Goal: Transaction & Acquisition: Purchase product/service

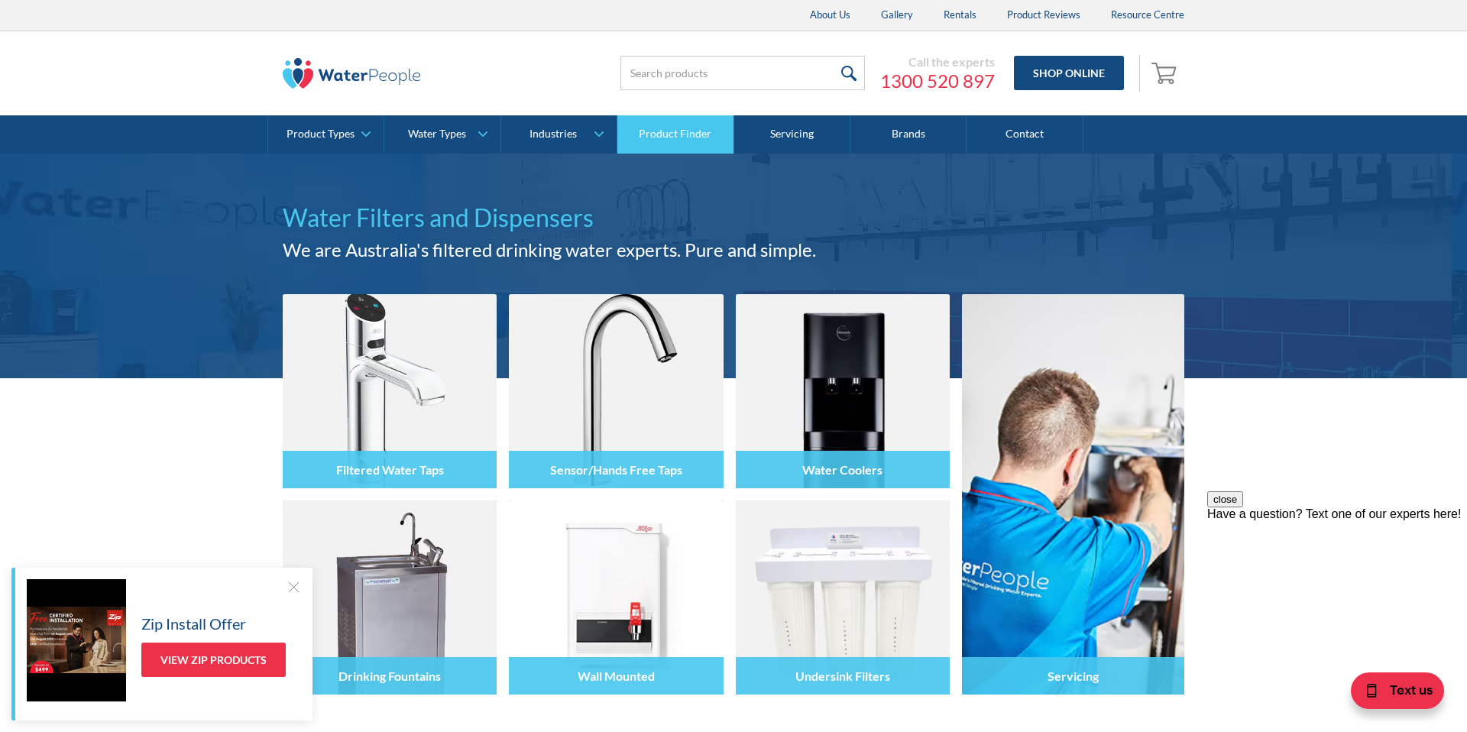
click at [679, 128] on link "Product Finder" at bounding box center [675, 134] width 116 height 38
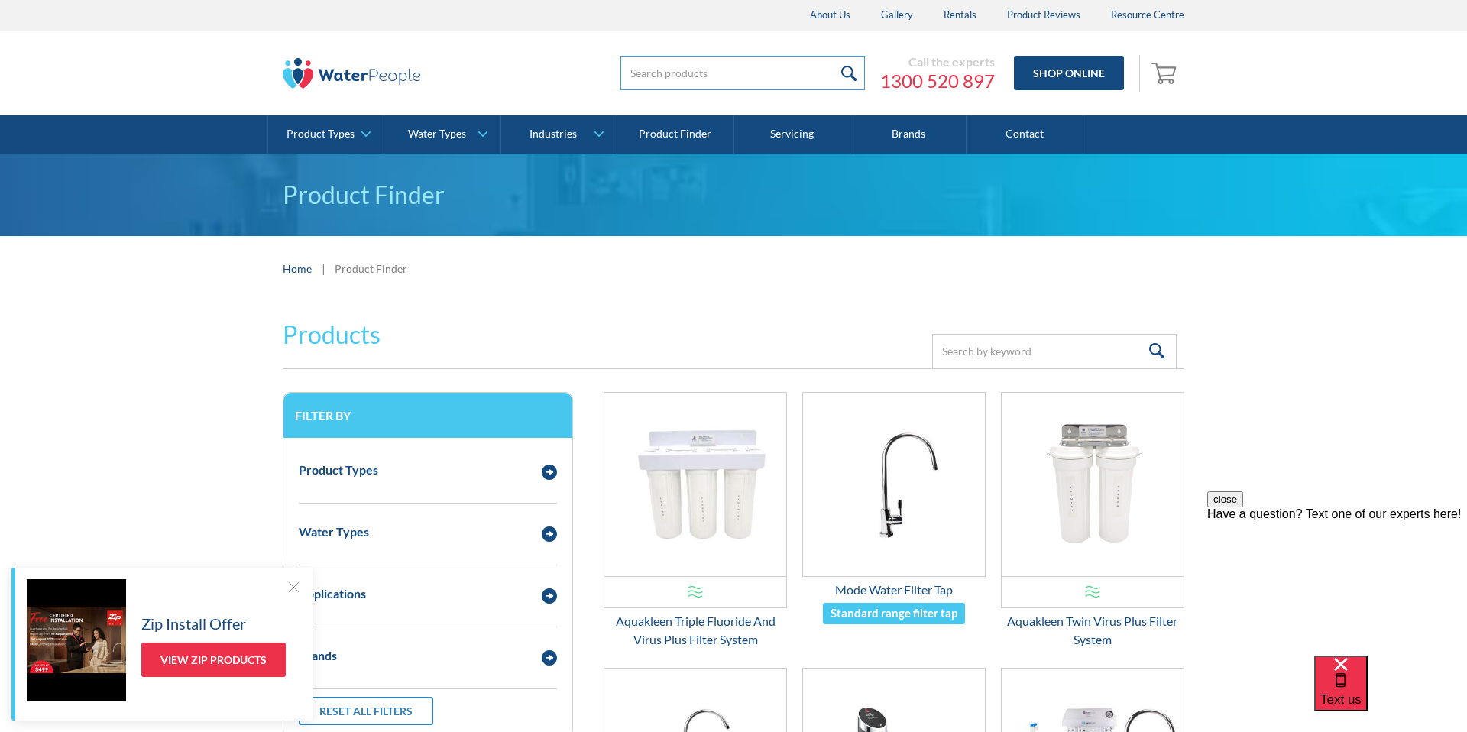
click at [693, 67] on input "search" at bounding box center [742, 73] width 245 height 34
type input "aquakleen"
click at [832, 56] on input "submit" at bounding box center [848, 73] width 33 height 34
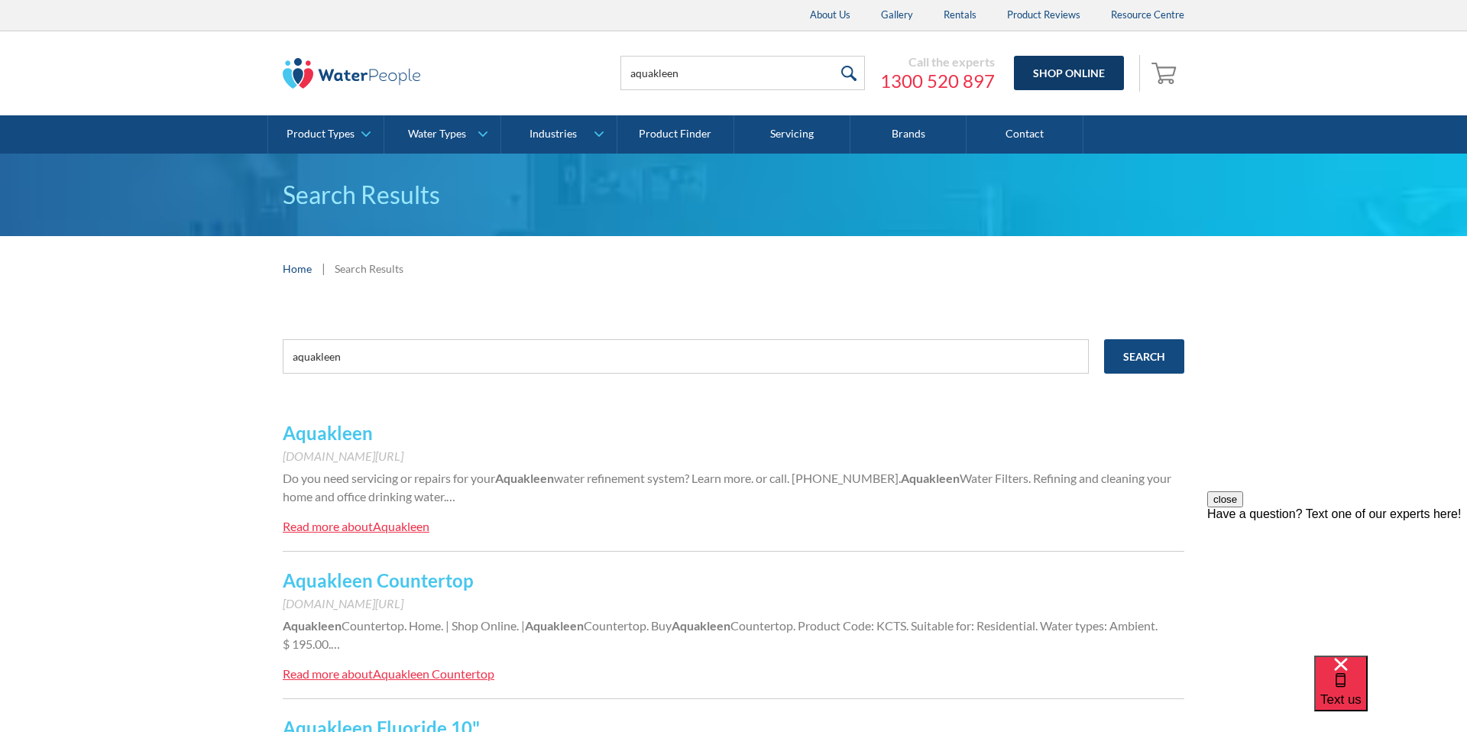
click at [1056, 65] on link "Shop Online" at bounding box center [1069, 73] width 110 height 34
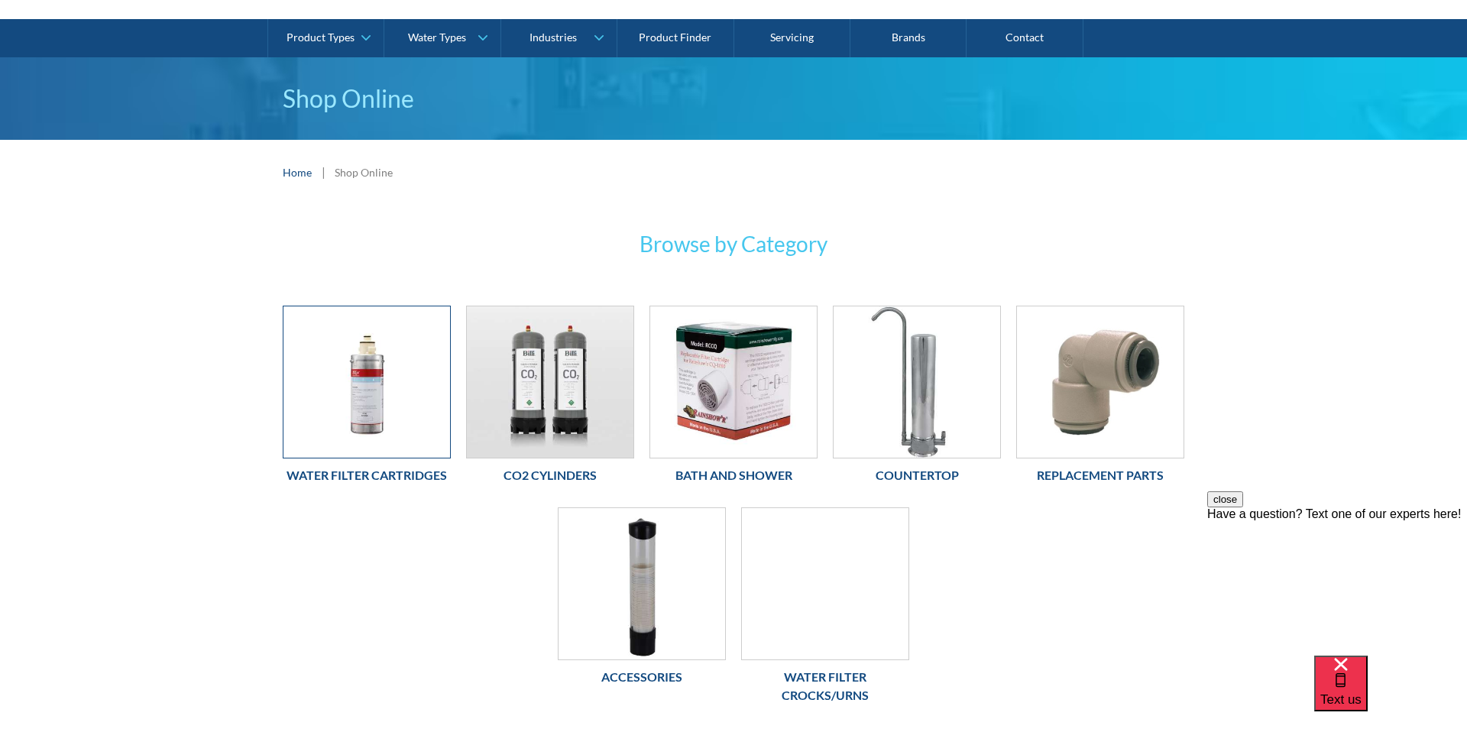
scroll to position [93, 0]
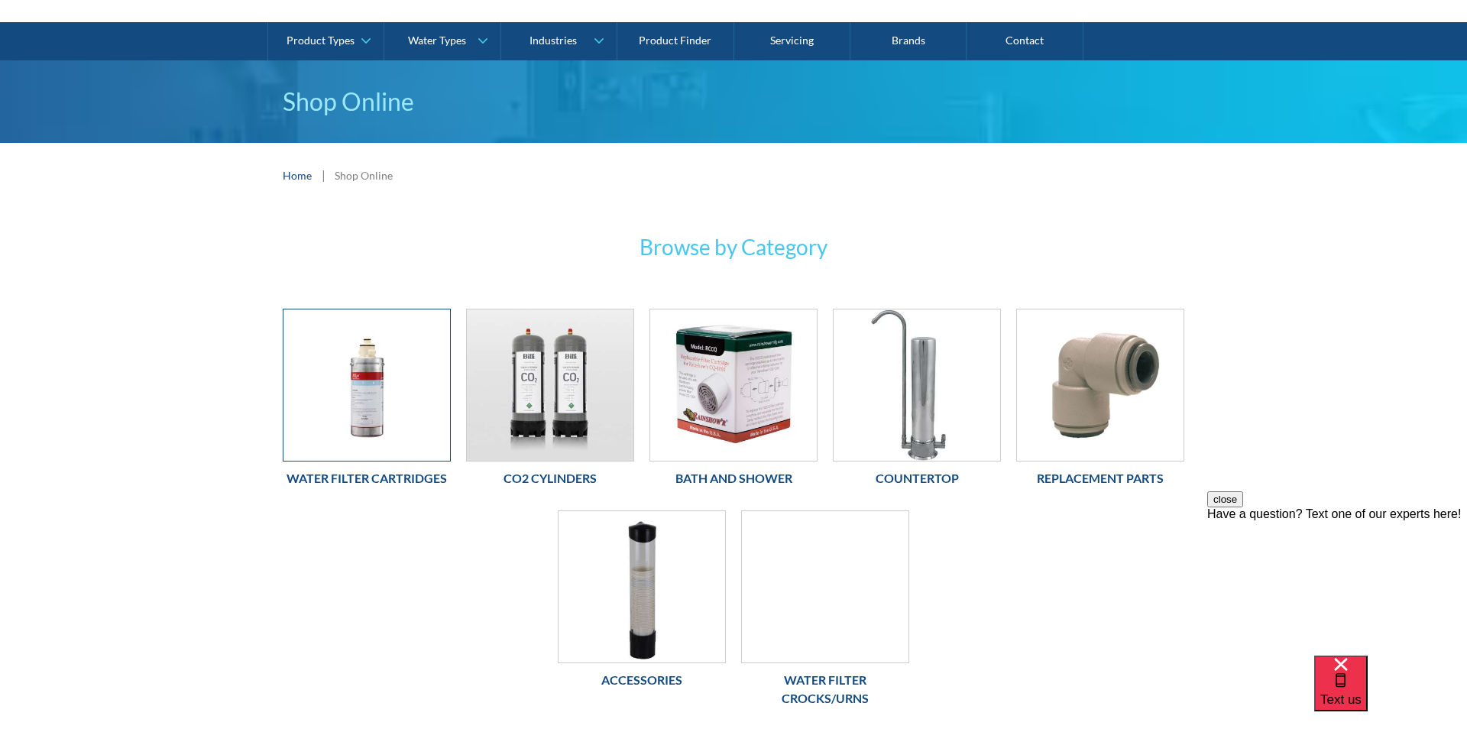
click at [381, 407] on img at bounding box center [366, 384] width 167 height 151
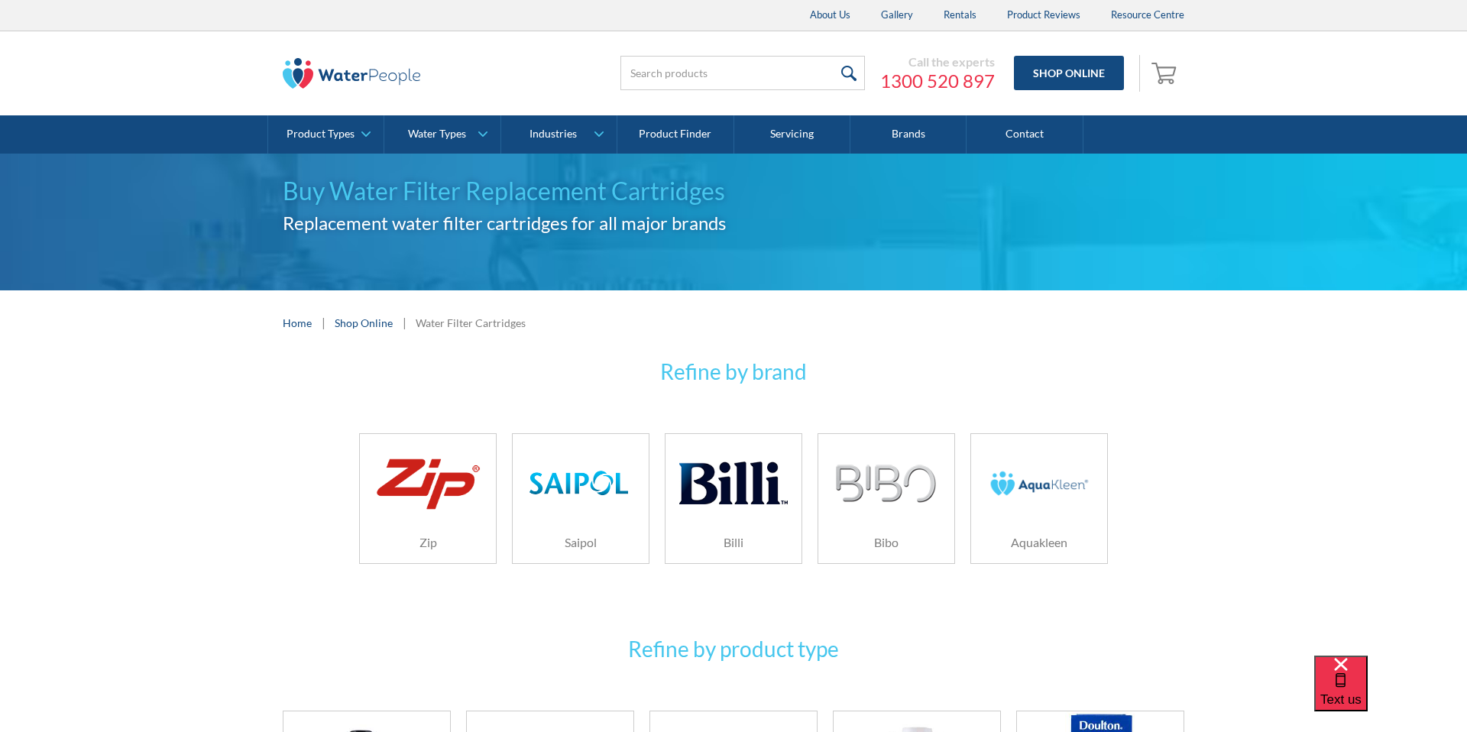
drag, startPoint x: 1021, startPoint y: 488, endPoint x: 970, endPoint y: 481, distance: 50.9
click at [1021, 488] on img at bounding box center [1039, 483] width 109 height 73
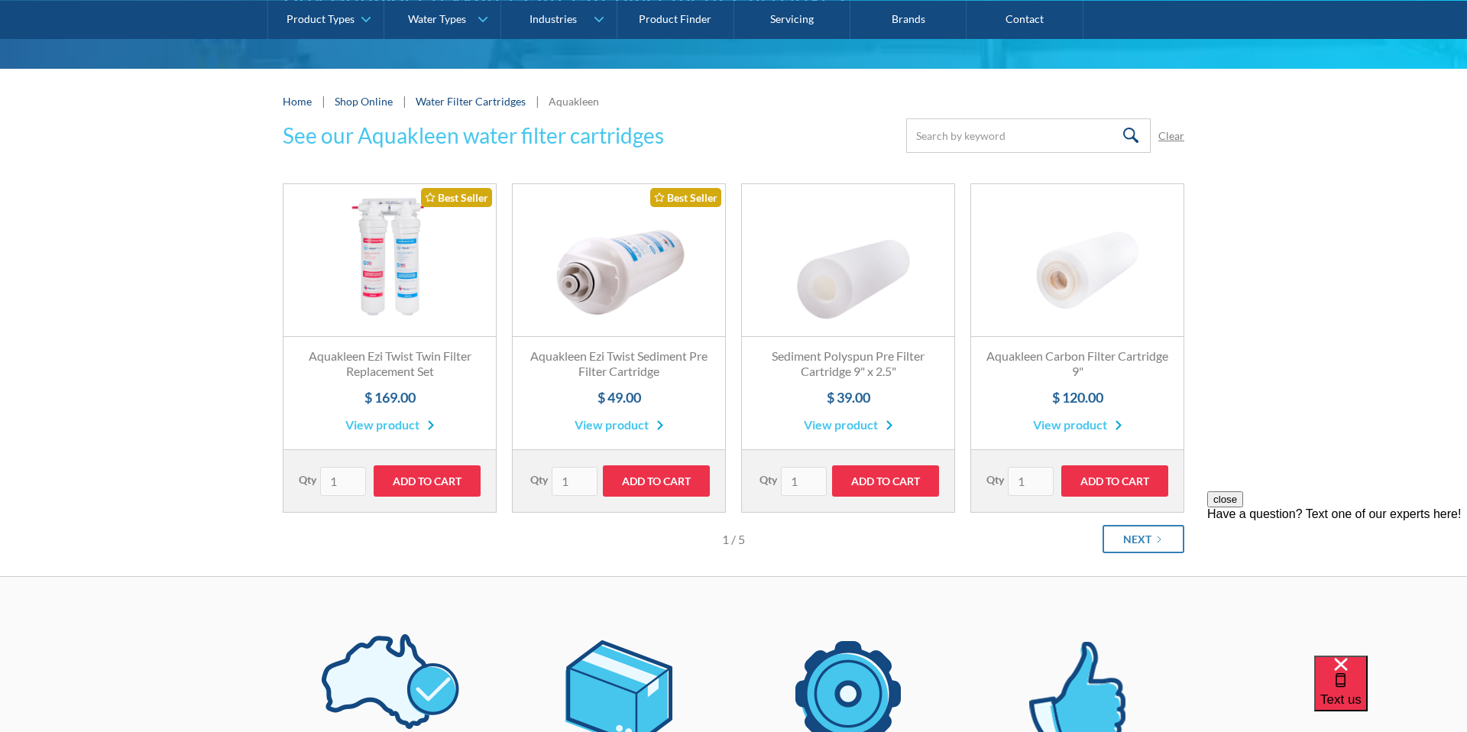
scroll to position [180, 0]
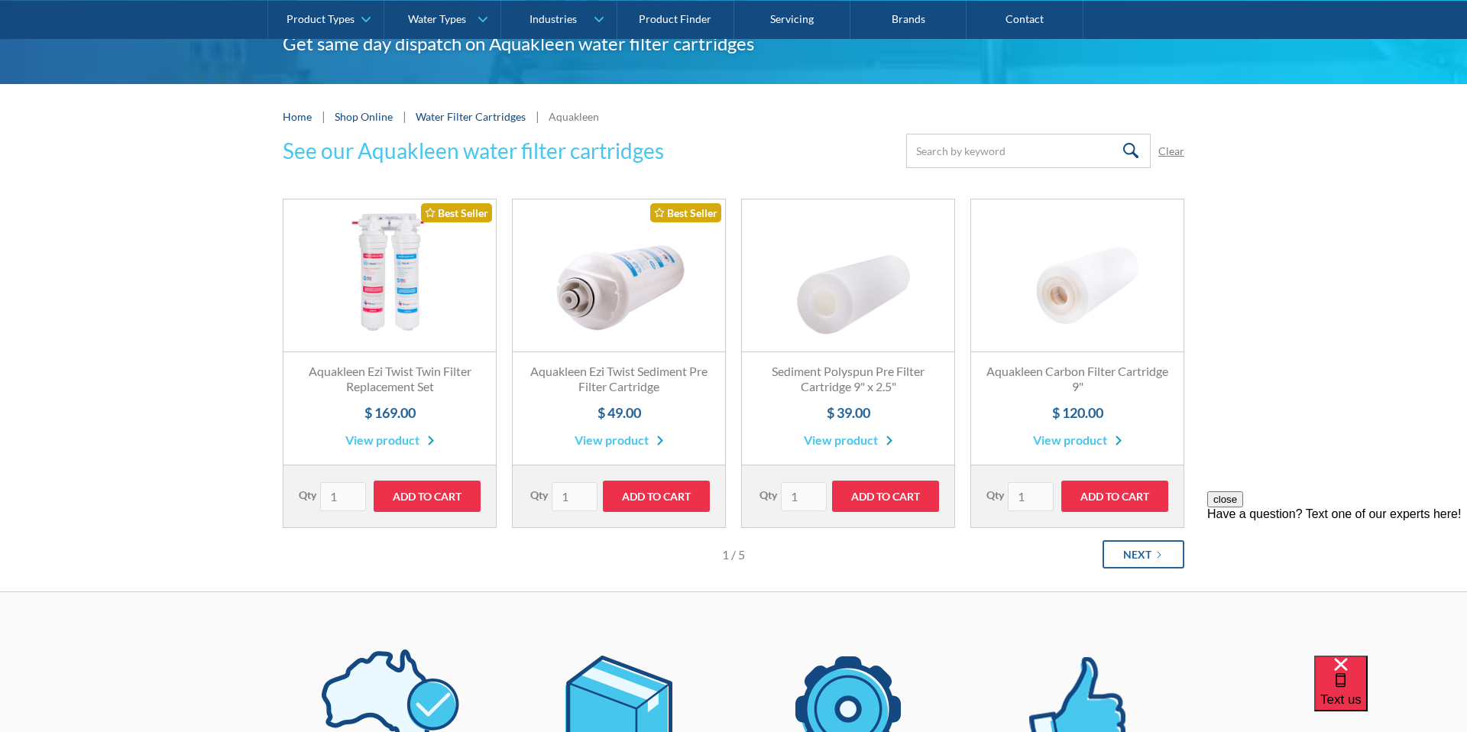
click at [1161, 555] on icon "Next Page" at bounding box center [1159, 554] width 9 height 9
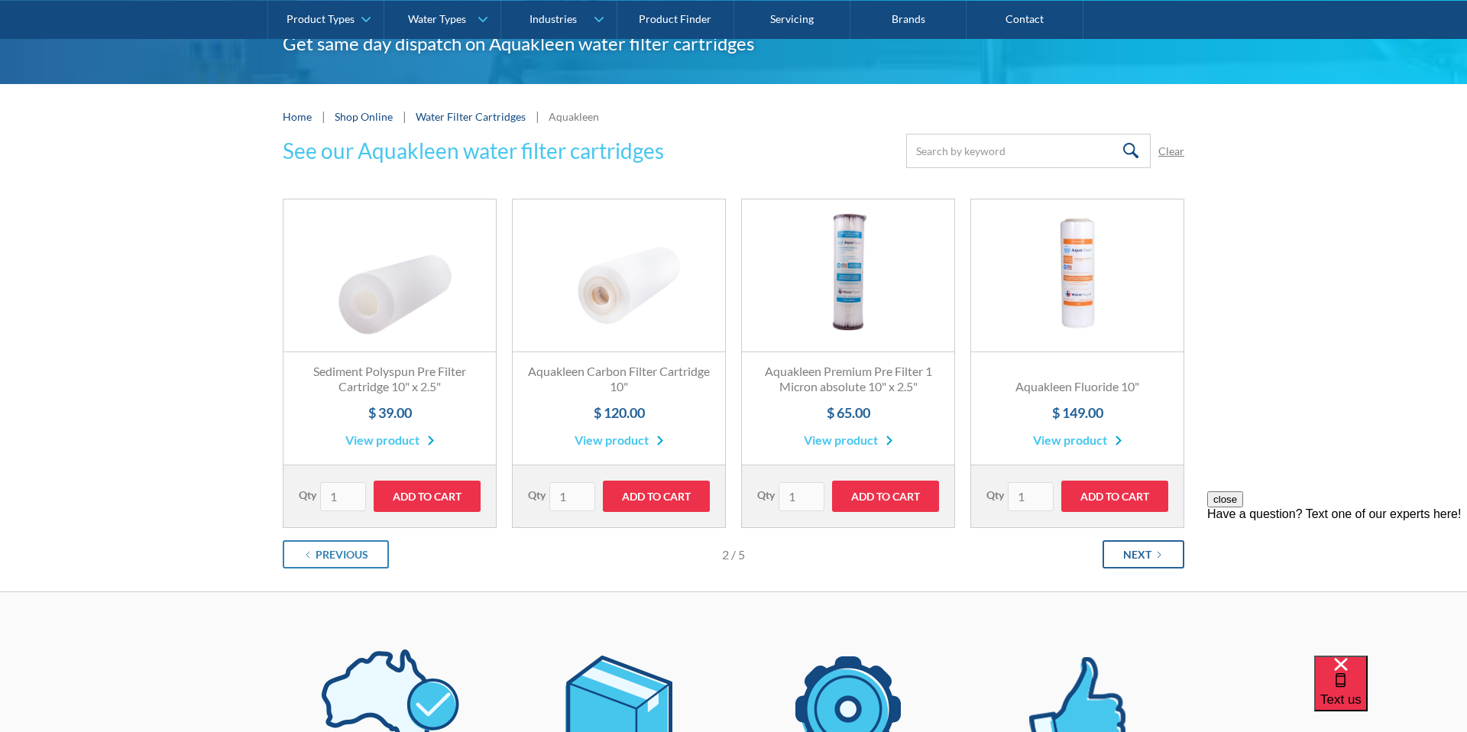
click at [1158, 560] on link "Next" at bounding box center [1144, 554] width 82 height 28
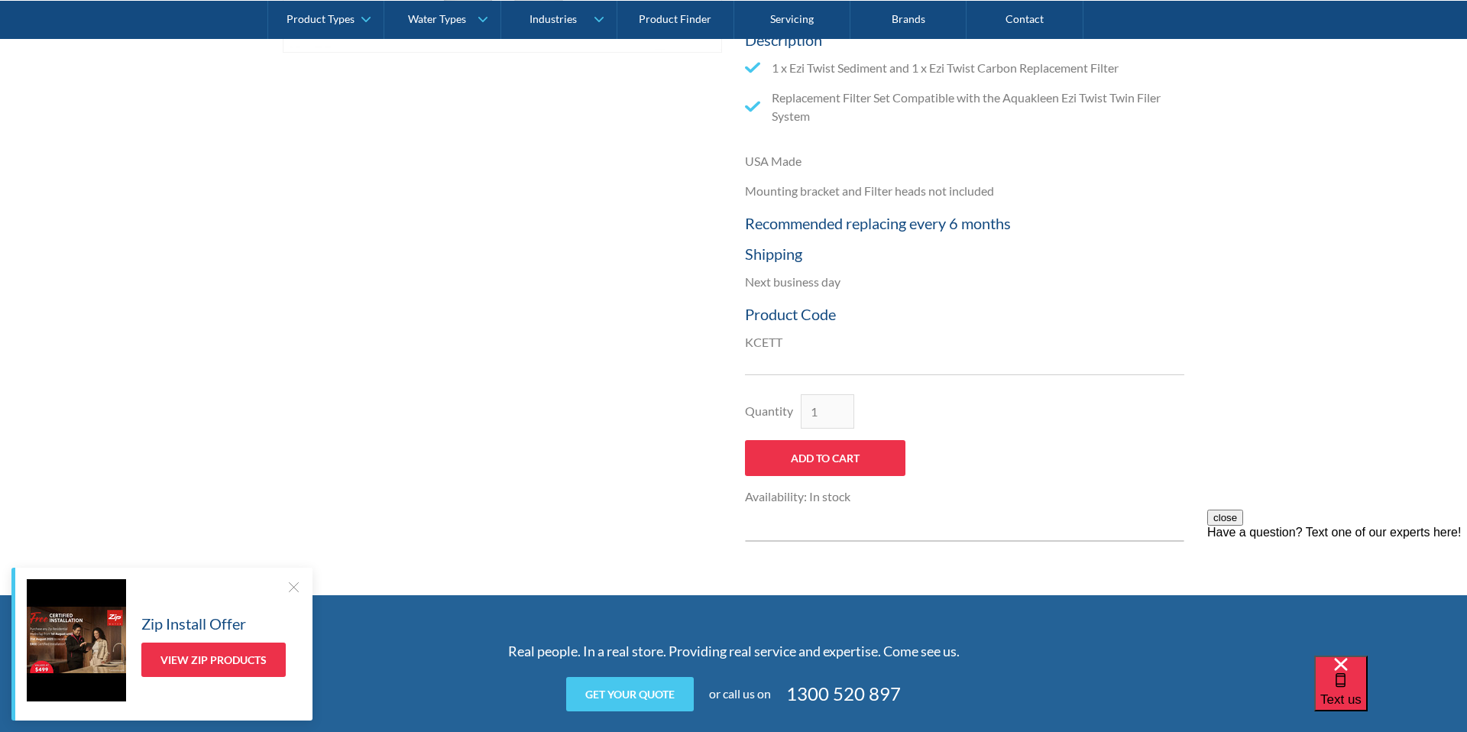
scroll to position [645, 0]
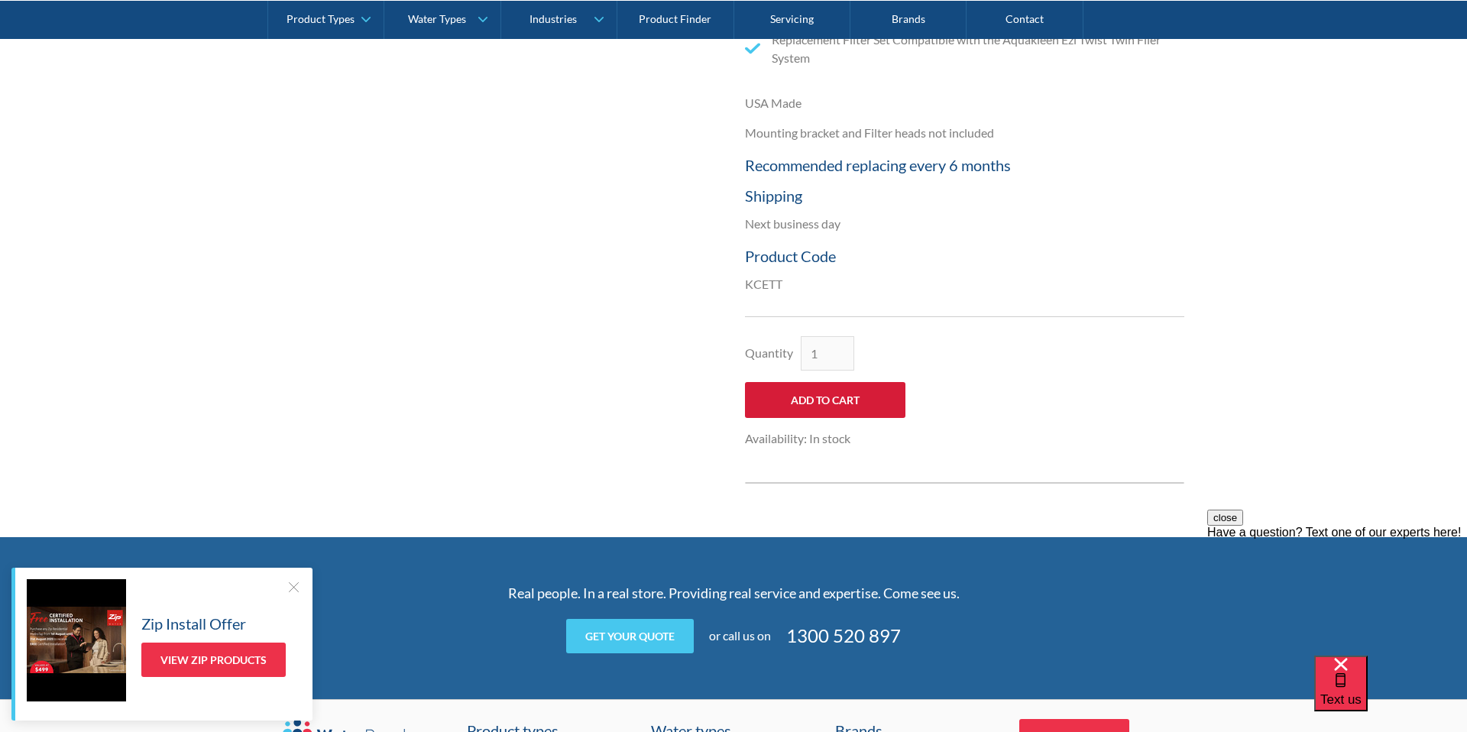
click at [810, 407] on input "Add to Cart" at bounding box center [825, 400] width 160 height 36
type input "Add to Cart"
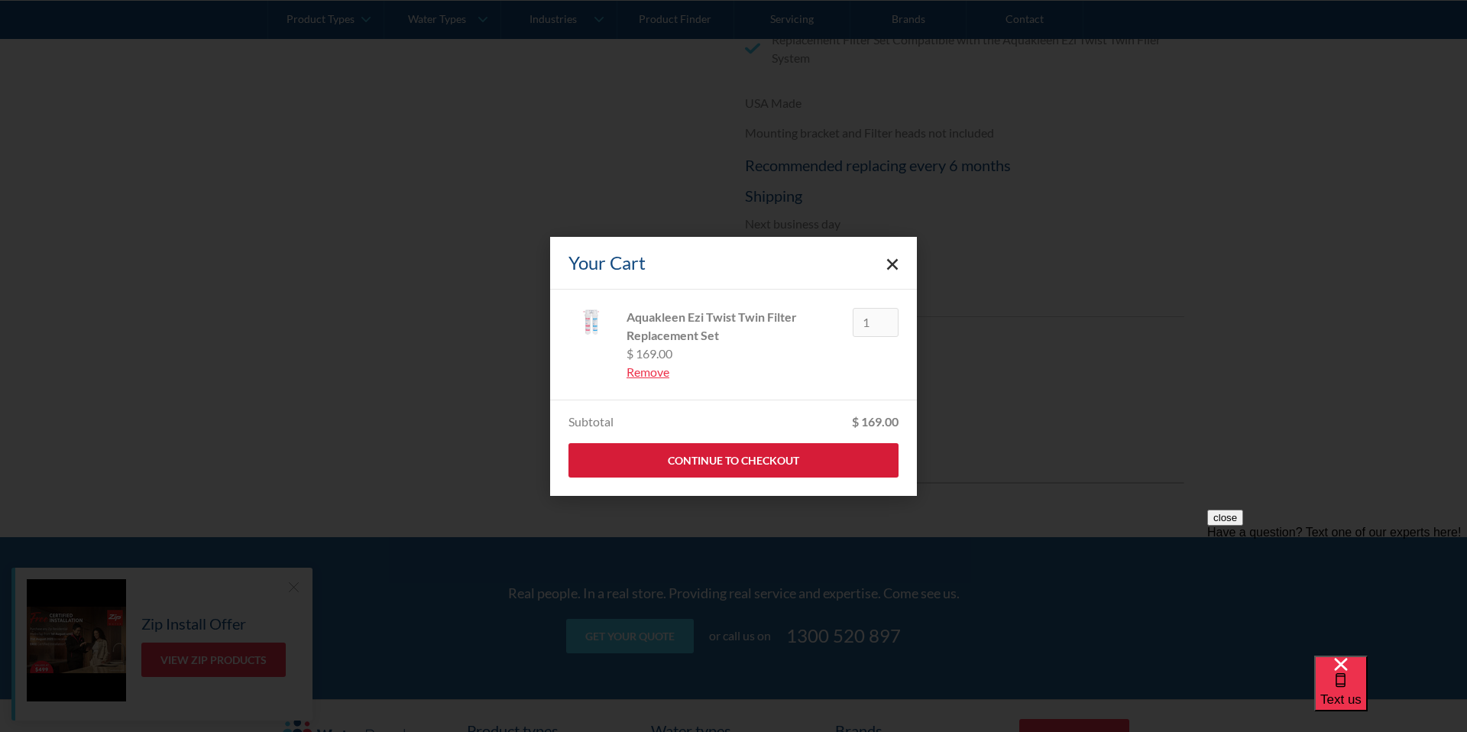
click at [712, 452] on link "Continue to Checkout" at bounding box center [734, 460] width 330 height 34
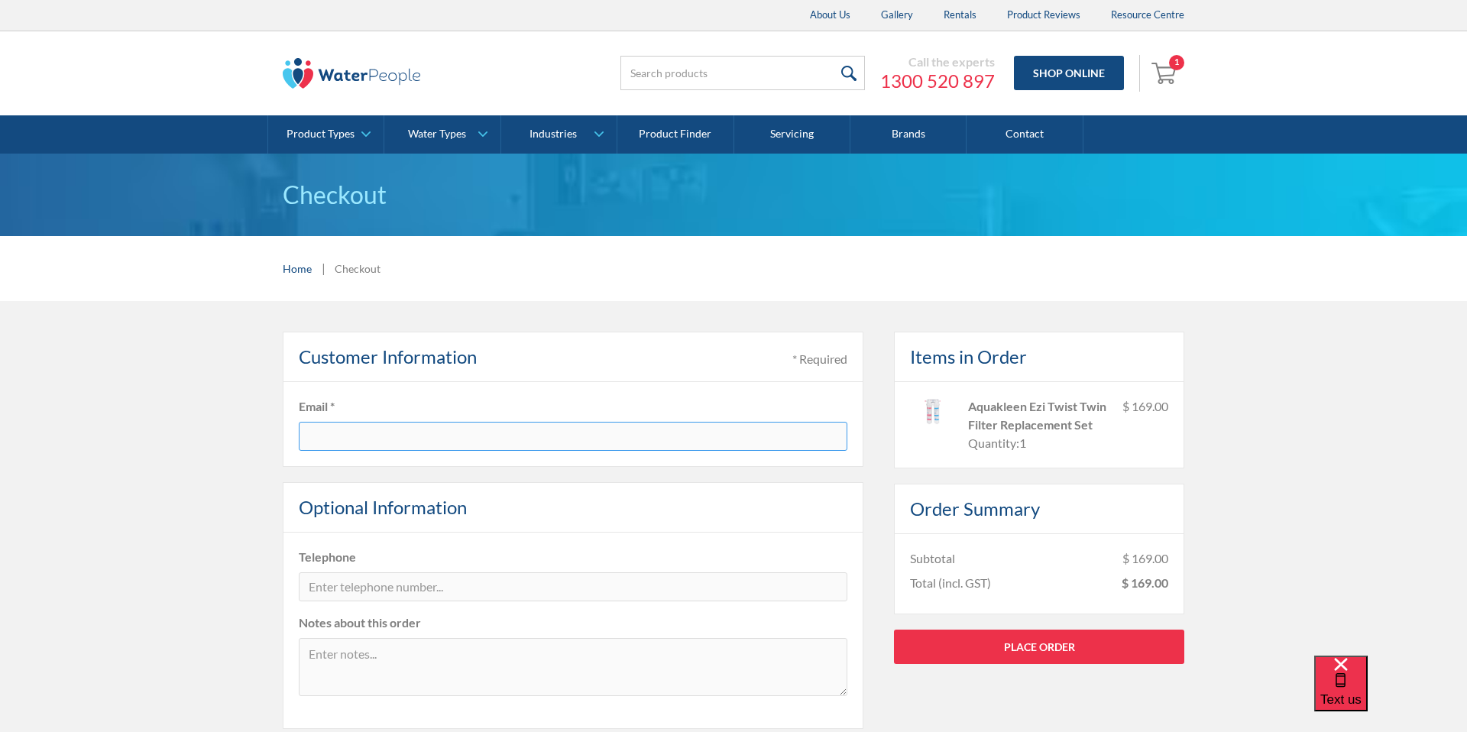
click at [679, 437] on input "text" at bounding box center [573, 436] width 549 height 29
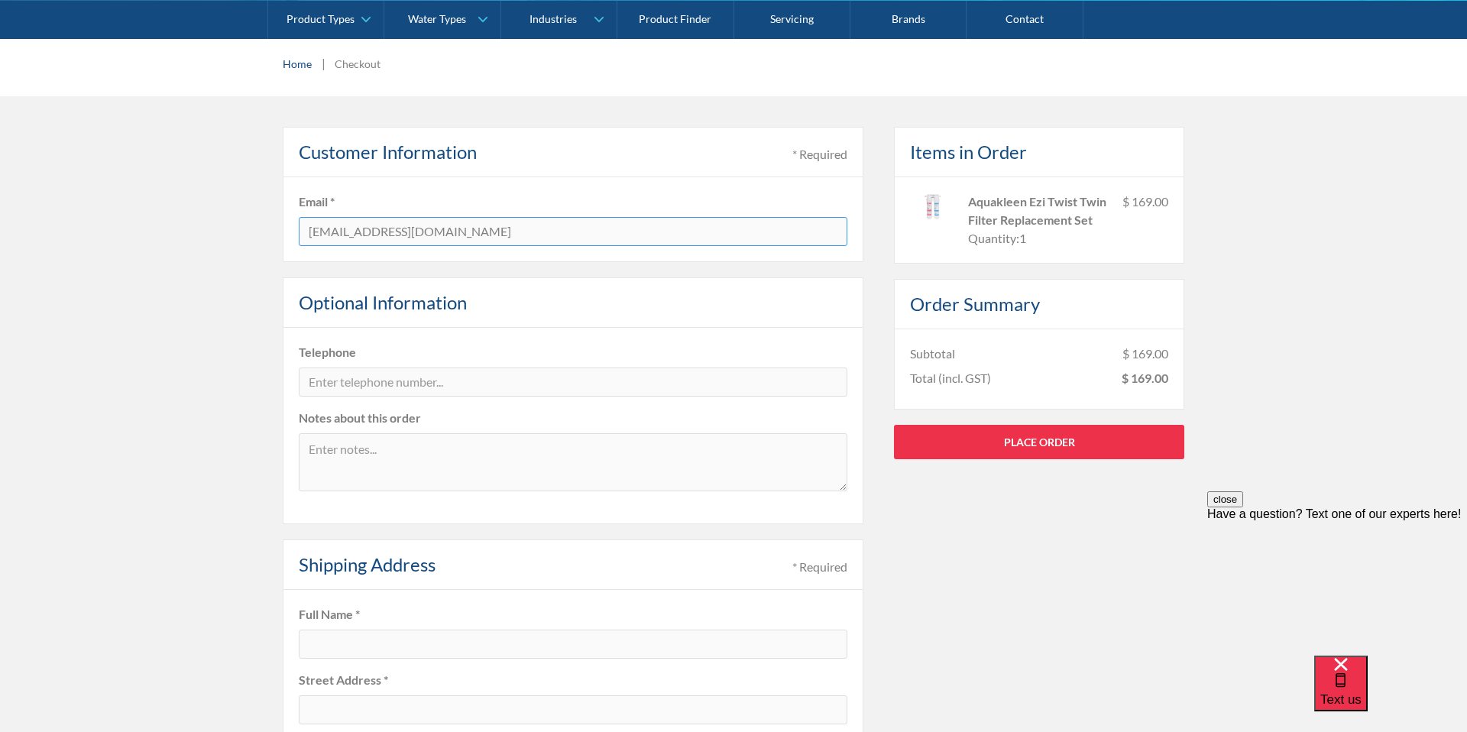
type input "[EMAIL_ADDRESS][DOMAIN_NAME]"
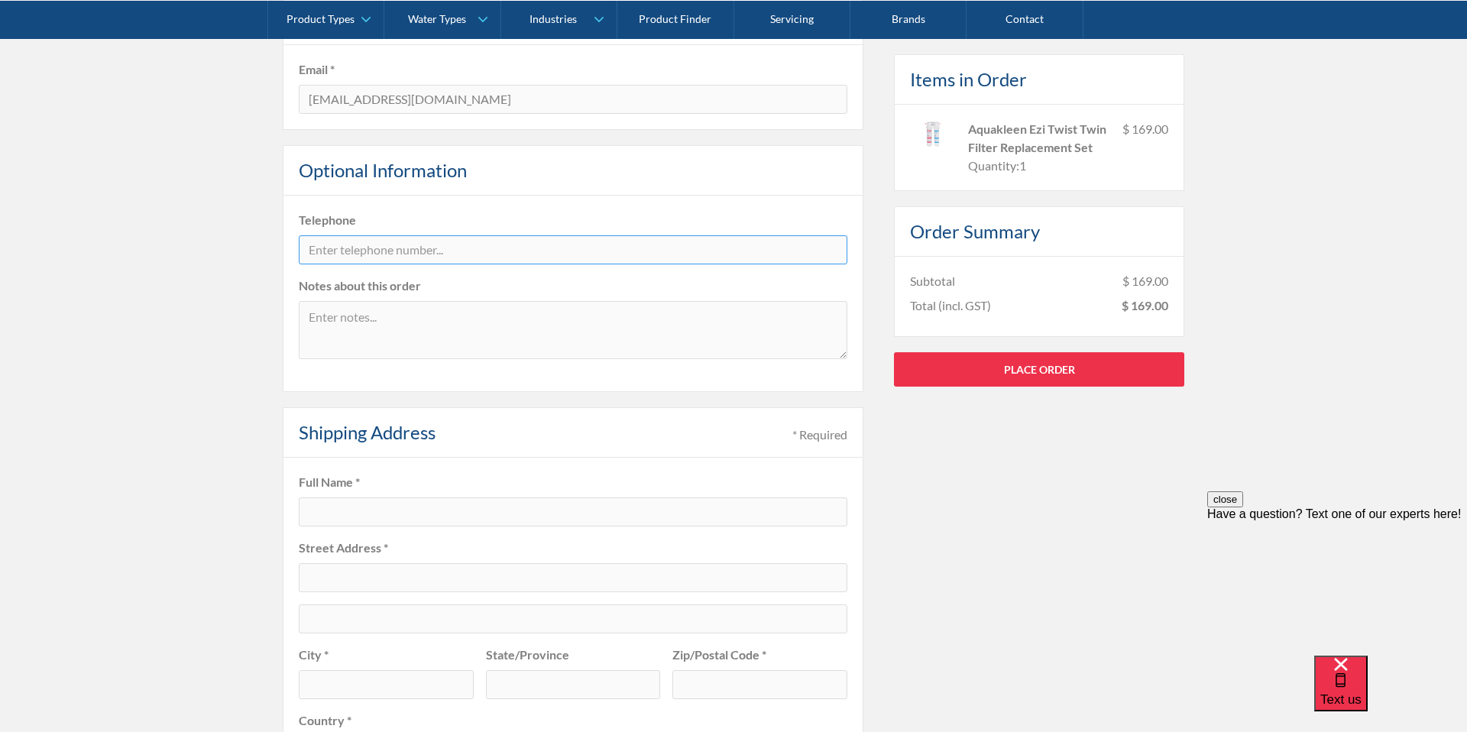
scroll to position [344, 0]
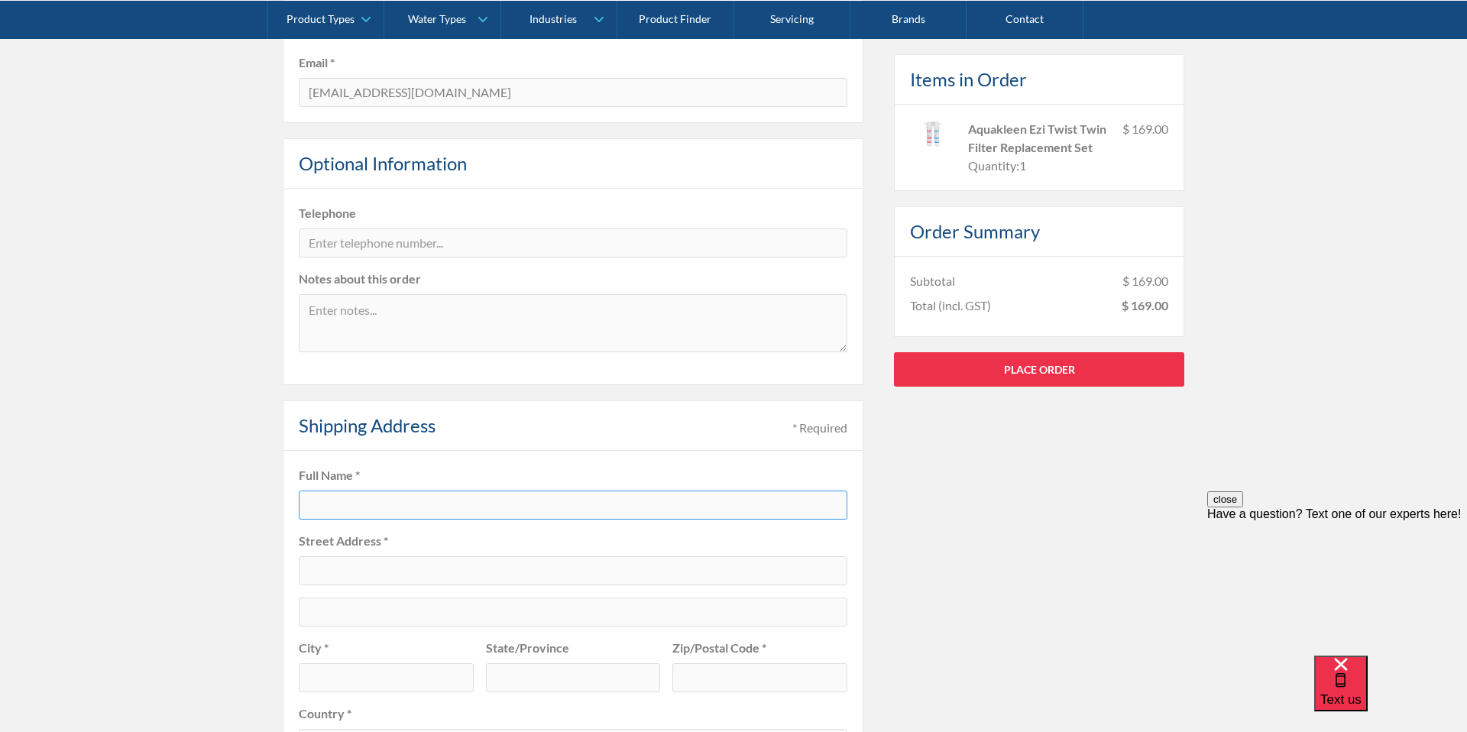
click at [422, 501] on input "text" at bounding box center [573, 505] width 549 height 29
type input "[PERSON_NAME]"
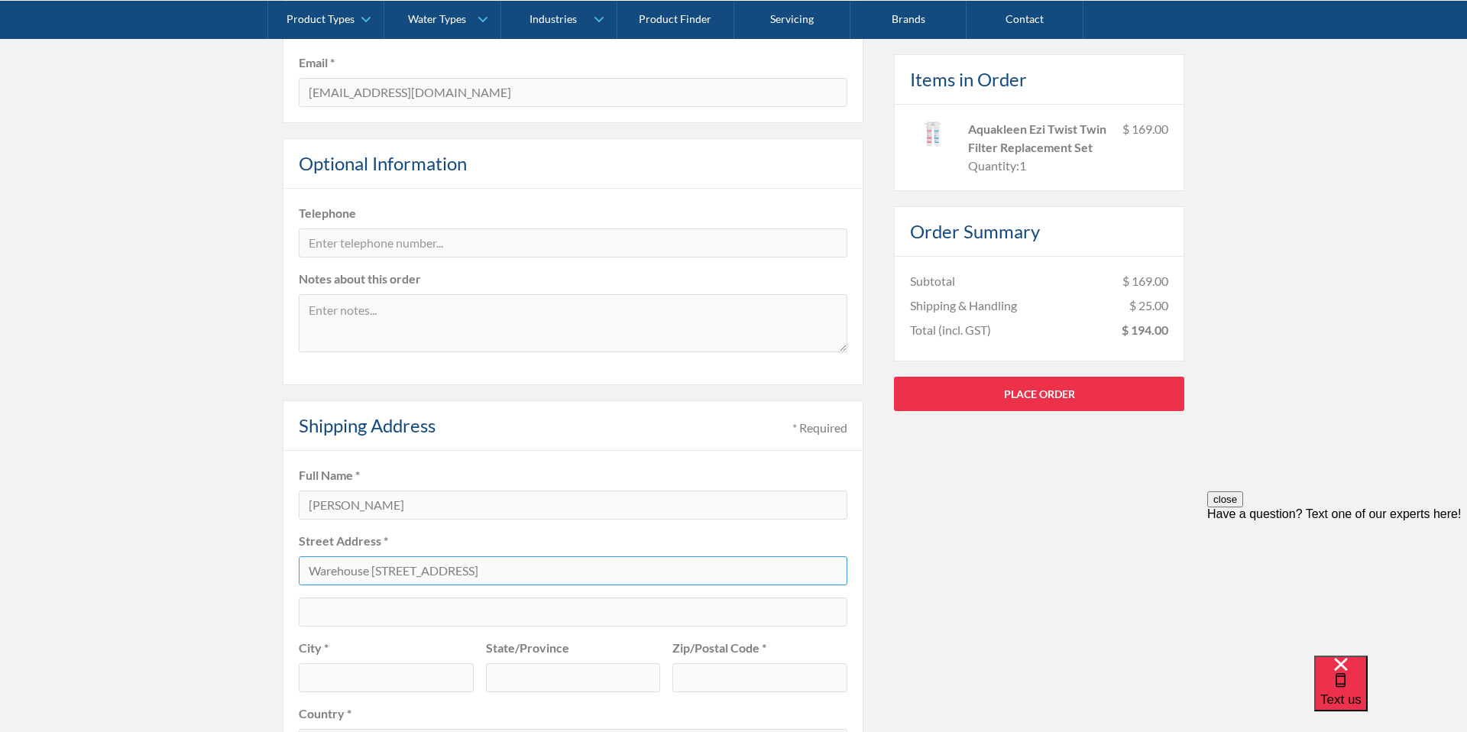
type input "Warehouse [STREET_ADDRESS]"
click at [416, 312] on textarea at bounding box center [573, 323] width 549 height 58
type textarea "Deliver to 'Sage x Clare'"
click at [212, 352] on div "Pay with browser. Customer Information * Required Email * jemma@sageandclare.co…" at bounding box center [733, 576] width 1467 height 1238
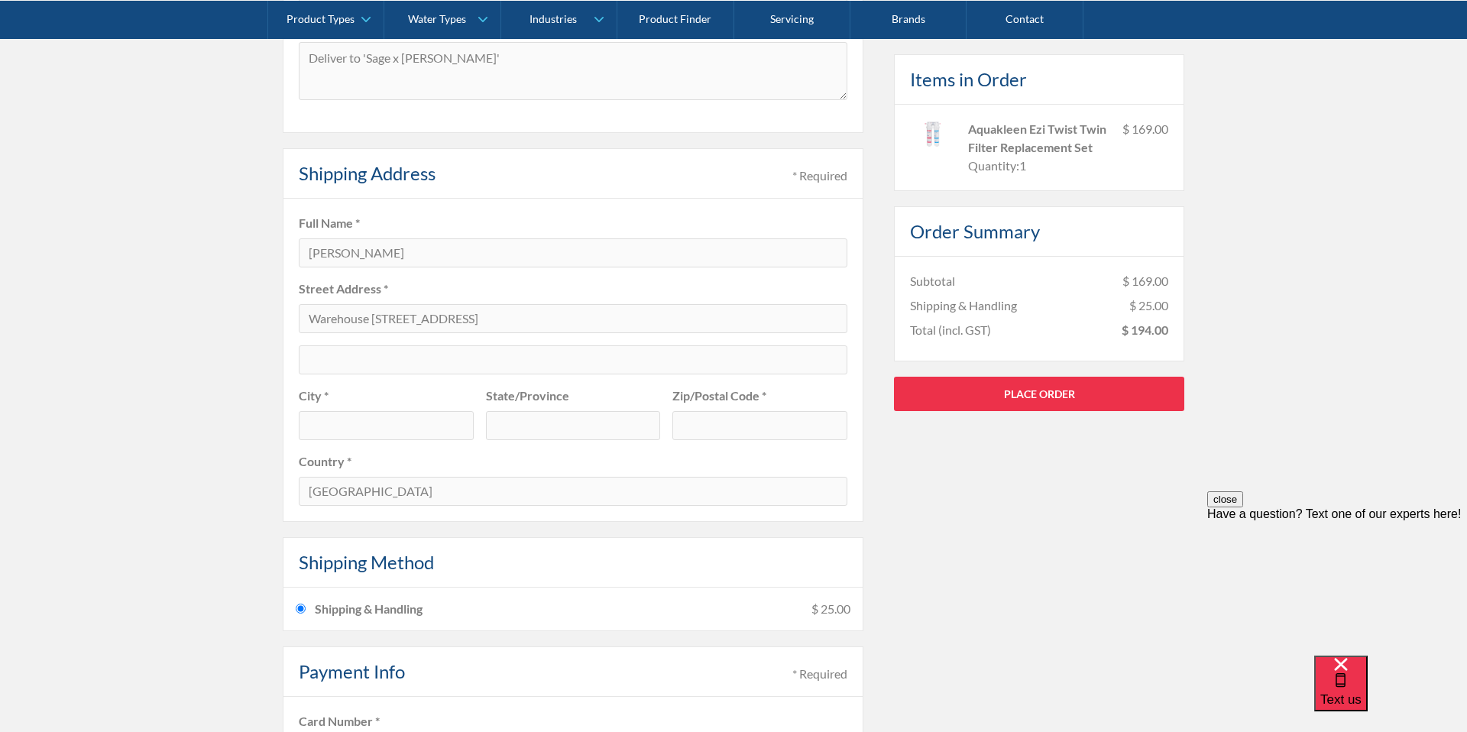
scroll to position [598, 0]
click at [377, 413] on input "text" at bounding box center [386, 423] width 175 height 29
type input "Bayswater"
type input "Victoria"
type input "3153"
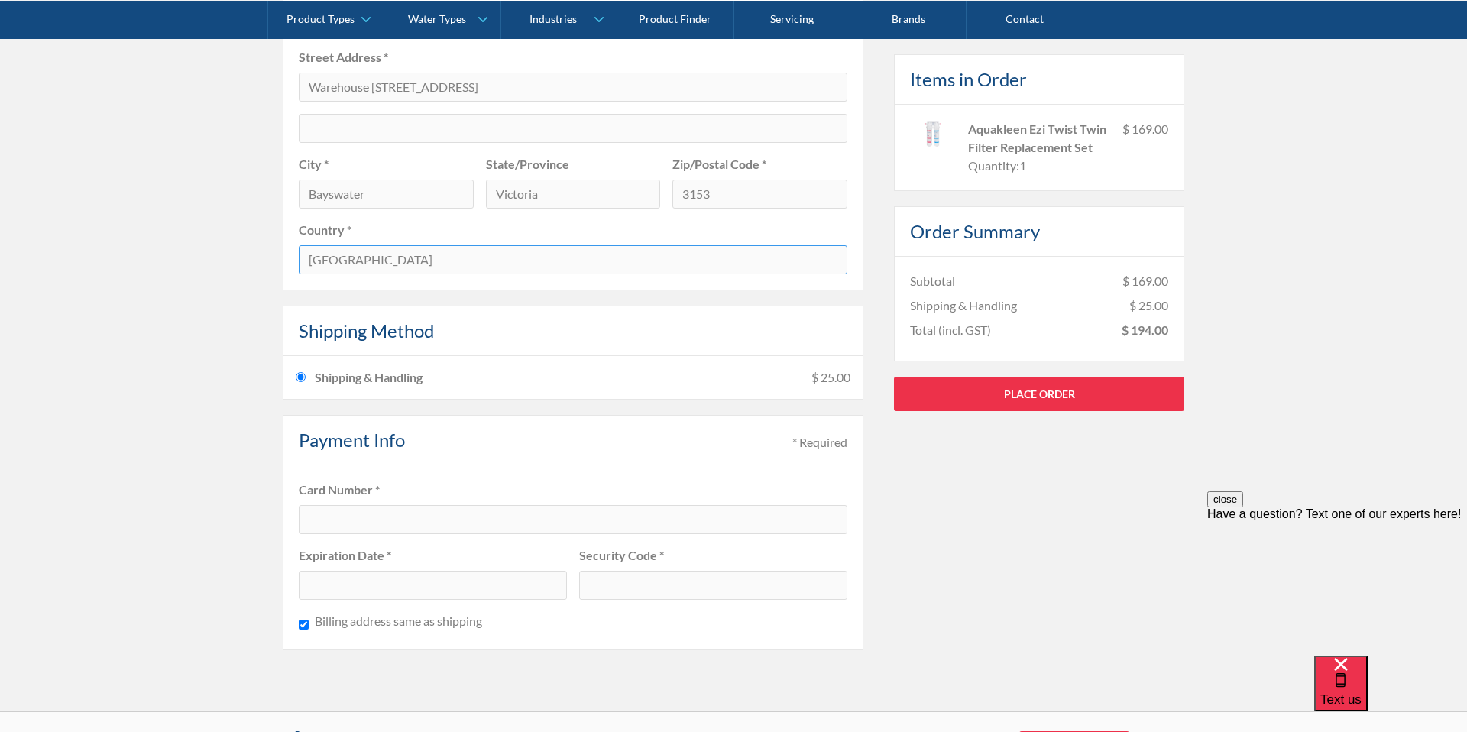
scroll to position [873, 0]
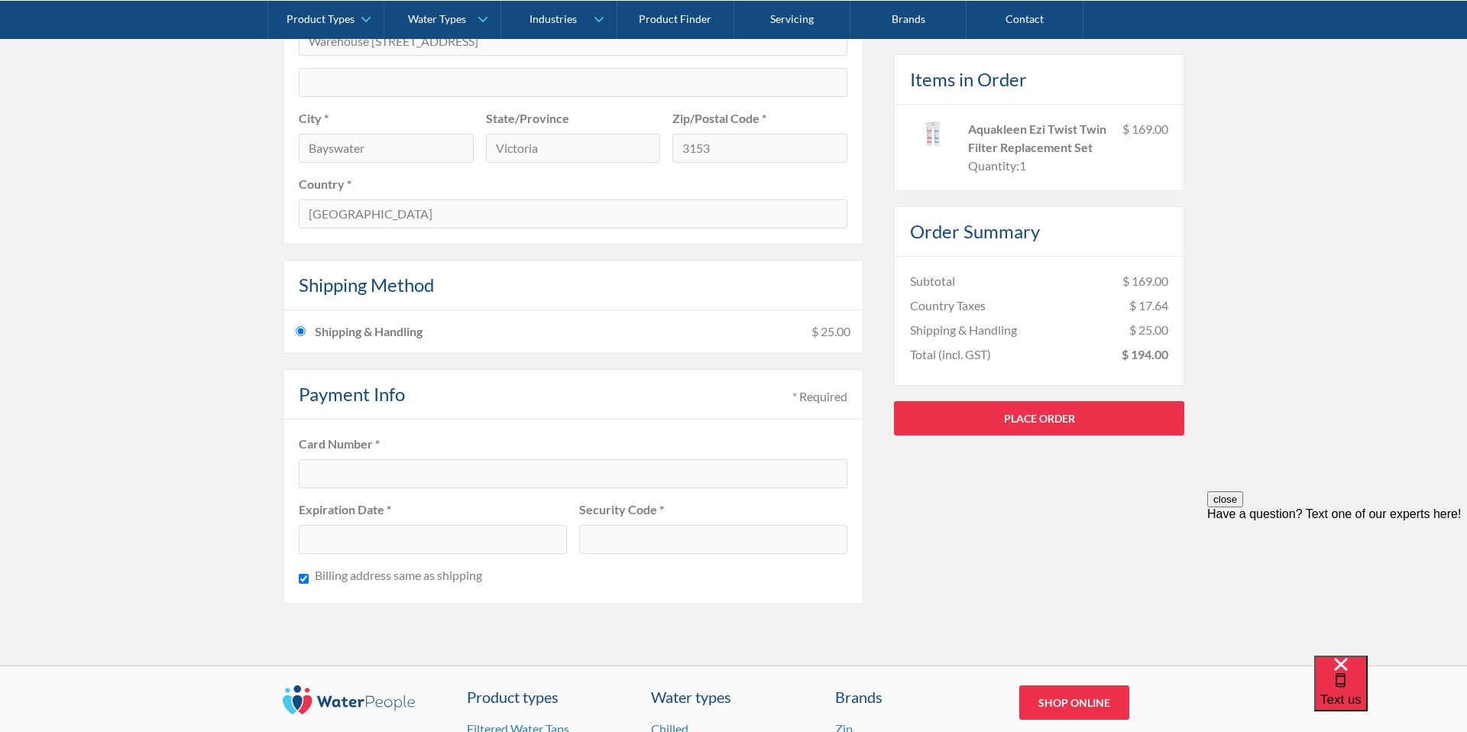
click at [442, 480] on div at bounding box center [573, 473] width 549 height 29
drag, startPoint x: 967, startPoint y: 129, endPoint x: 1098, endPoint y: 142, distance: 131.3
click at [1098, 142] on div "Aquakleen Ezi Twist Twin Filter Replacement Set" at bounding box center [1039, 137] width 142 height 37
copy div "Aquakleen Ezi Twist Twin Filter Replacement Set"
click at [489, 478] on div at bounding box center [573, 473] width 549 height 29
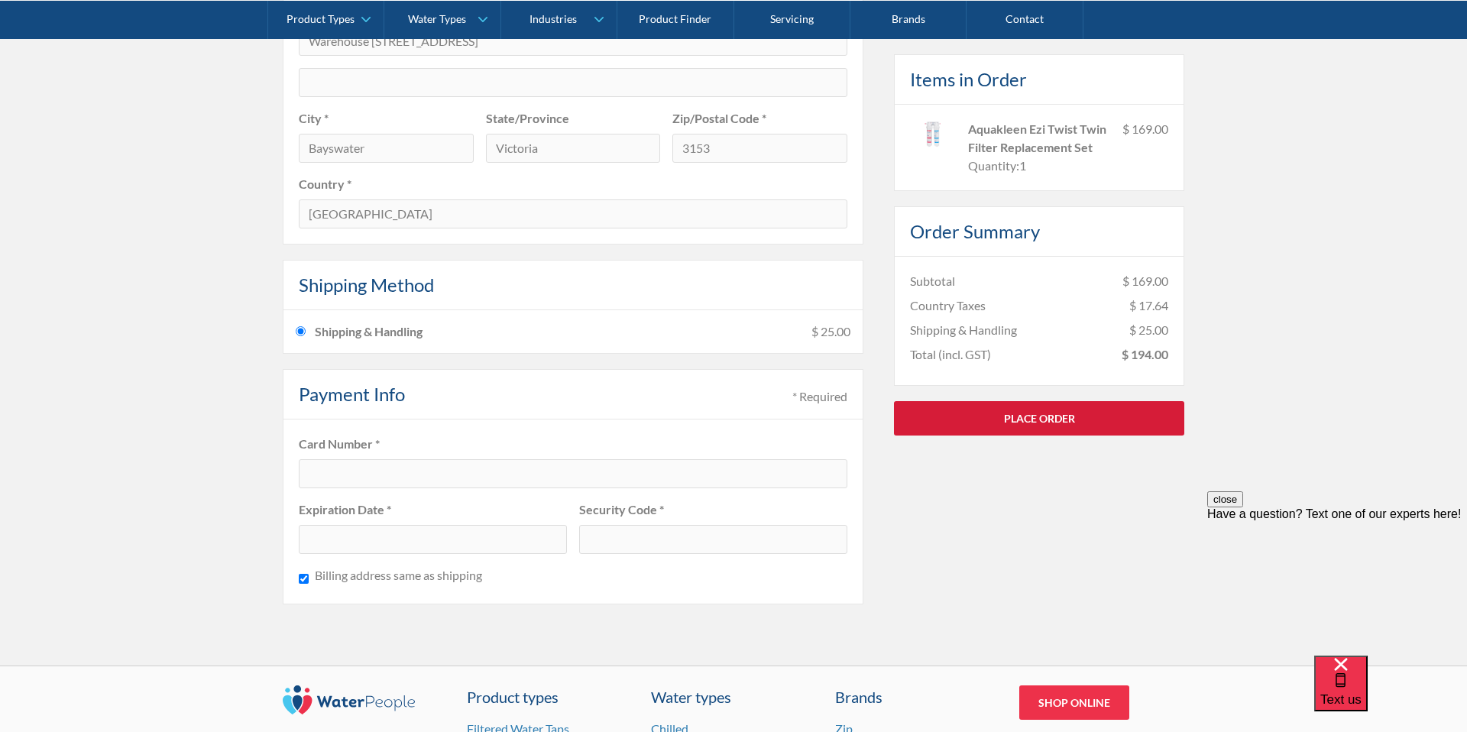
click at [1019, 415] on link "Place Order" at bounding box center [1039, 417] width 290 height 34
